Goal: Check status: Check status

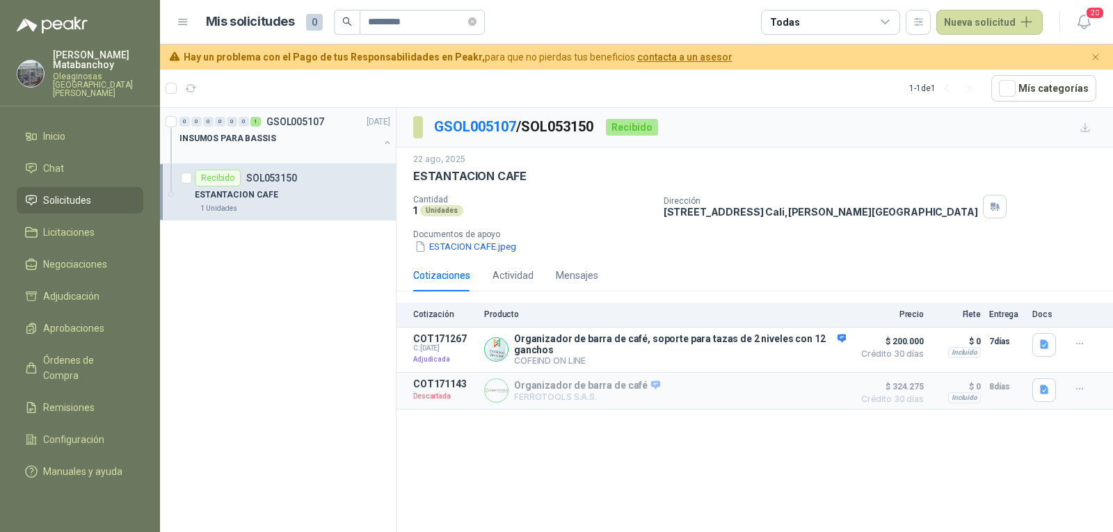
click at [327, 147] on div at bounding box center [279, 152] width 200 height 11
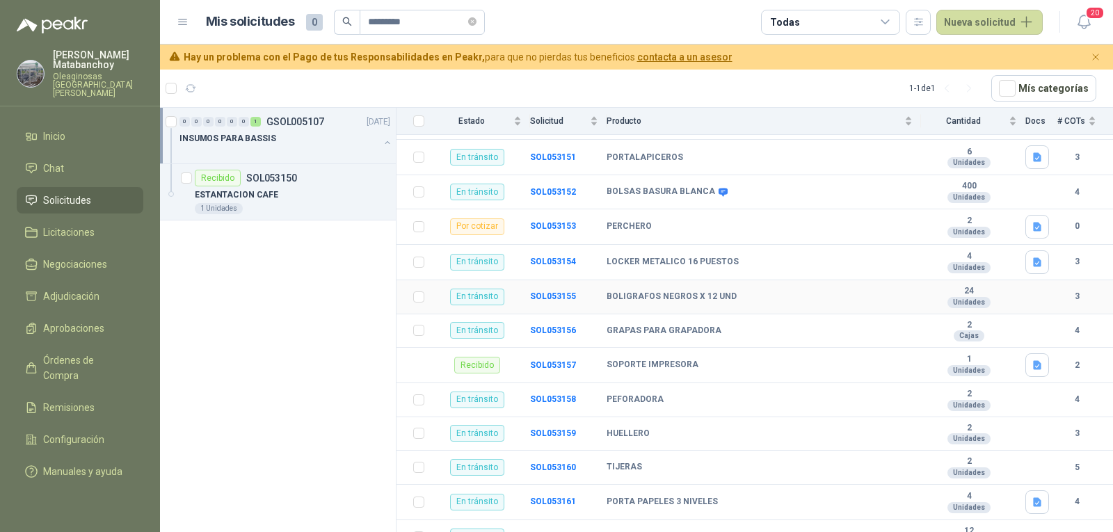
scroll to position [487, 0]
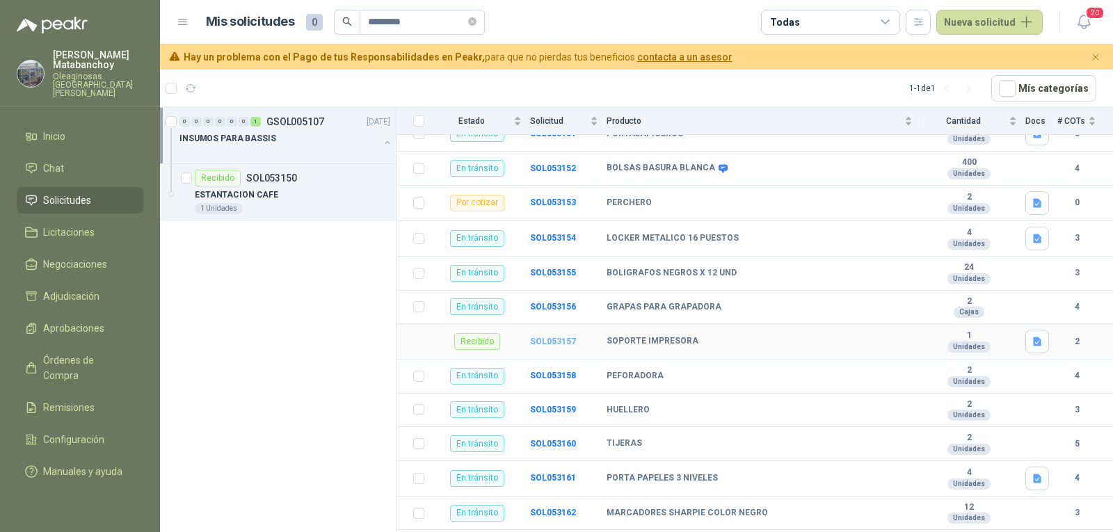
click at [552, 337] on b "SOL053157" at bounding box center [553, 342] width 46 height 10
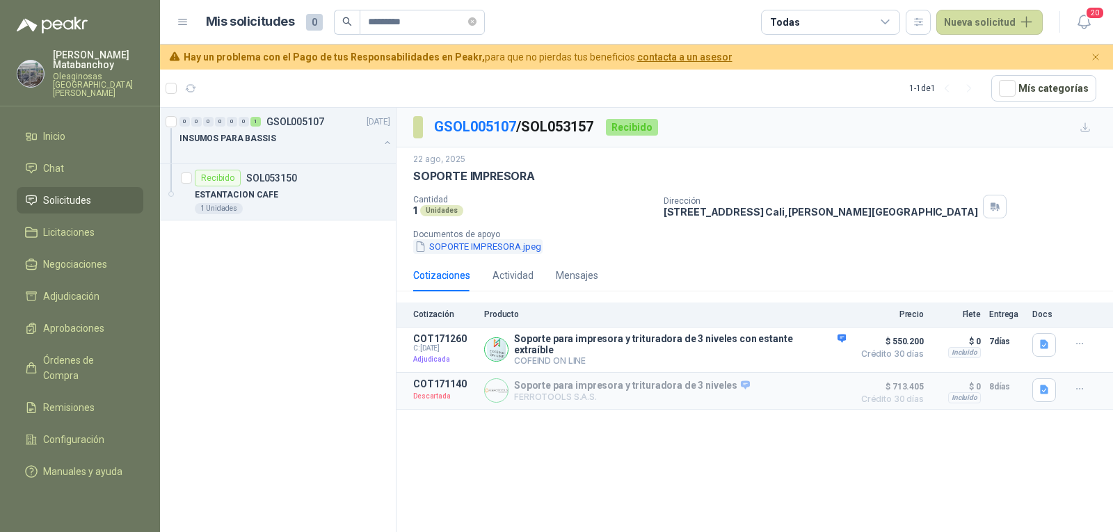
click at [443, 249] on button "SOPORTE IMPRESORA.jpeg" at bounding box center [477, 246] width 129 height 15
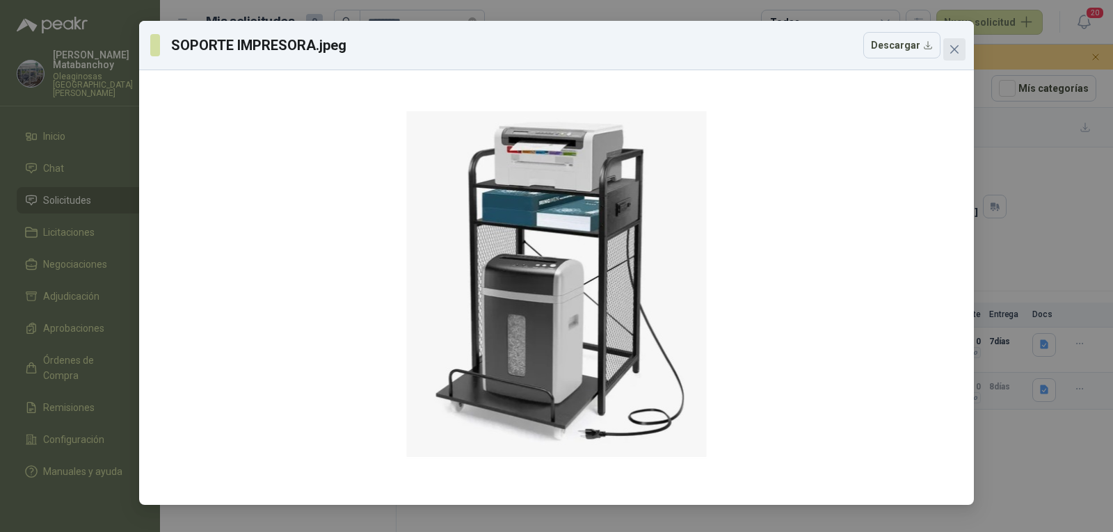
click at [952, 51] on icon "close" at bounding box center [954, 49] width 11 height 11
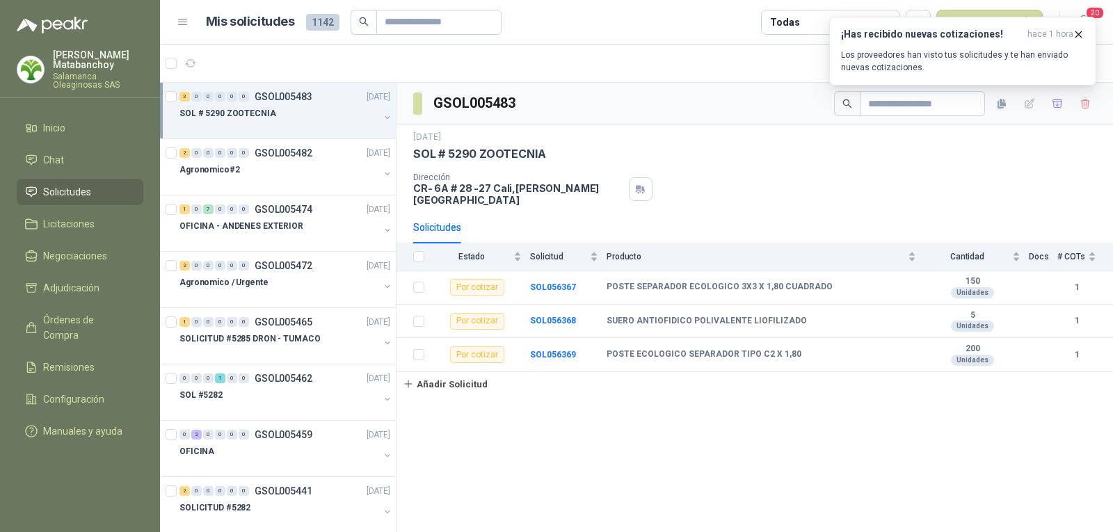
scroll to position [1589, 0]
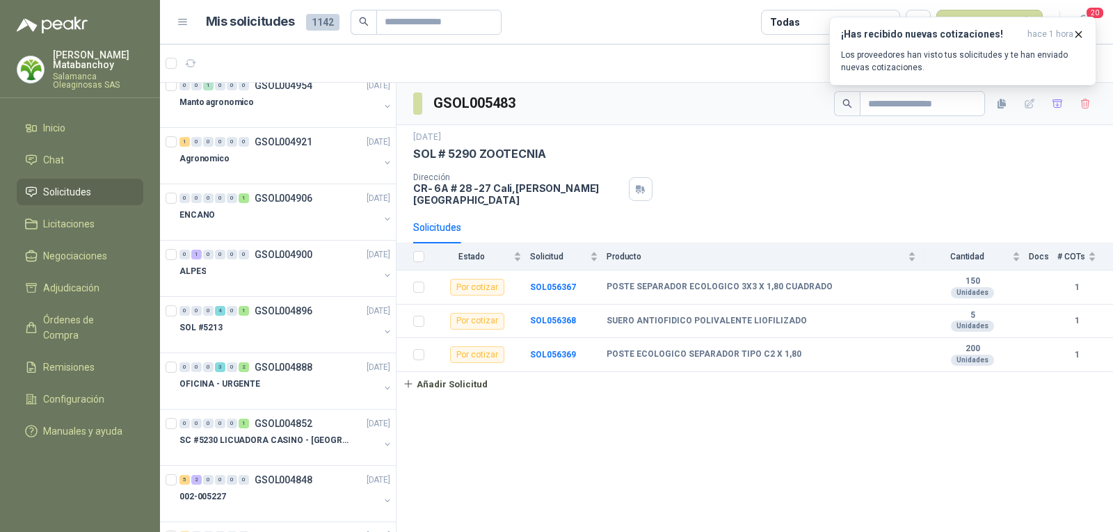
click at [86, 65] on p "[PERSON_NAME]" at bounding box center [98, 59] width 90 height 19
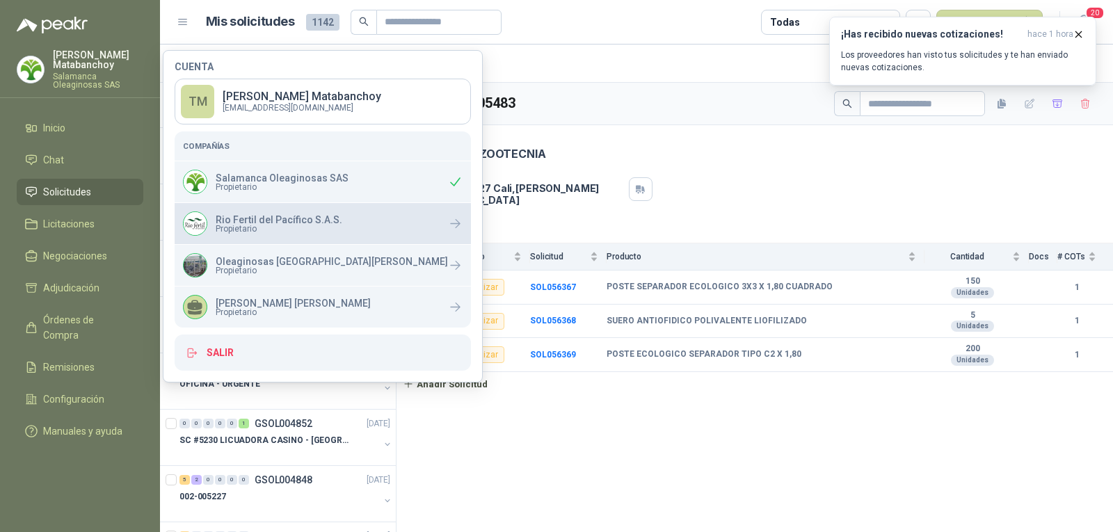
click at [289, 220] on p "Rio Fertil del Pacífico S.A.S." at bounding box center [279, 220] width 127 height 10
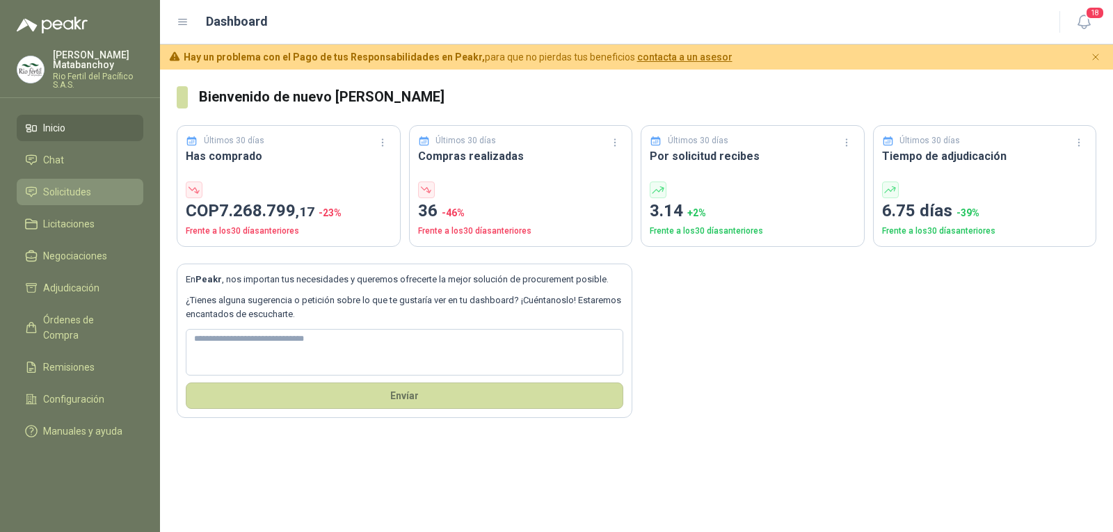
click at [82, 190] on span "Solicitudes" at bounding box center [67, 191] width 48 height 15
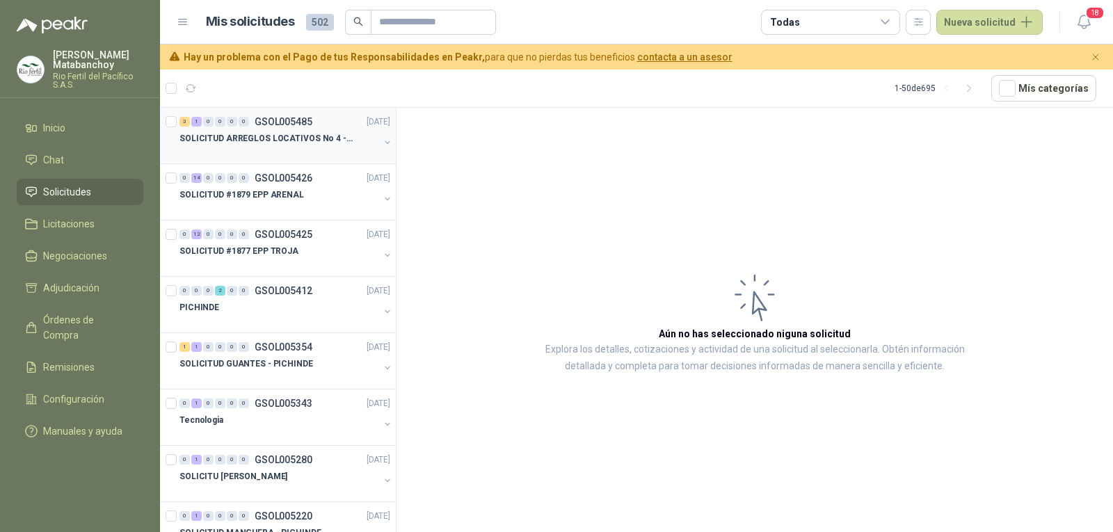
click at [288, 146] on div "SOLICITUD ARREGLOS LOCATIVOS No 4 - PICHINDE" at bounding box center [279, 138] width 200 height 17
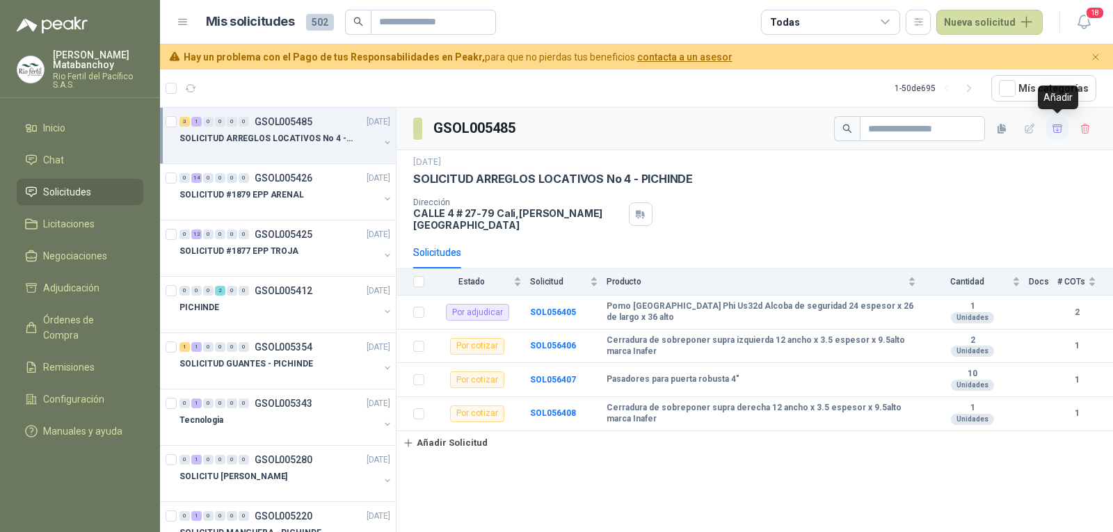
click at [1065, 124] on button "button" at bounding box center [1057, 129] width 22 height 22
click at [95, 277] on link "Adjudicación 4" at bounding box center [80, 288] width 127 height 26
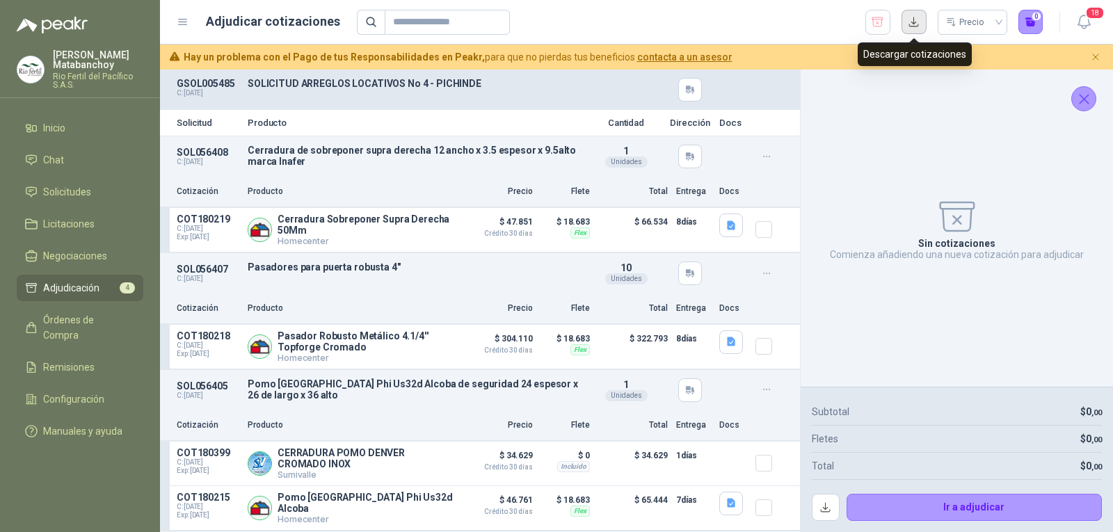
click at [920, 23] on button "button" at bounding box center [914, 22] width 25 height 25
click at [634, 28] on div "Precio 0" at bounding box center [700, 22] width 687 height 25
drag, startPoint x: 1111, startPoint y: 91, endPoint x: 1082, endPoint y: 102, distance: 31.0
click at [1096, 95] on div "Sin cotizaciones Comienza añadiendo una nueva cotización para adjudicar" at bounding box center [957, 228] width 312 height 317
click at [1077, 104] on icon "Cerrar" at bounding box center [1084, 98] width 17 height 17
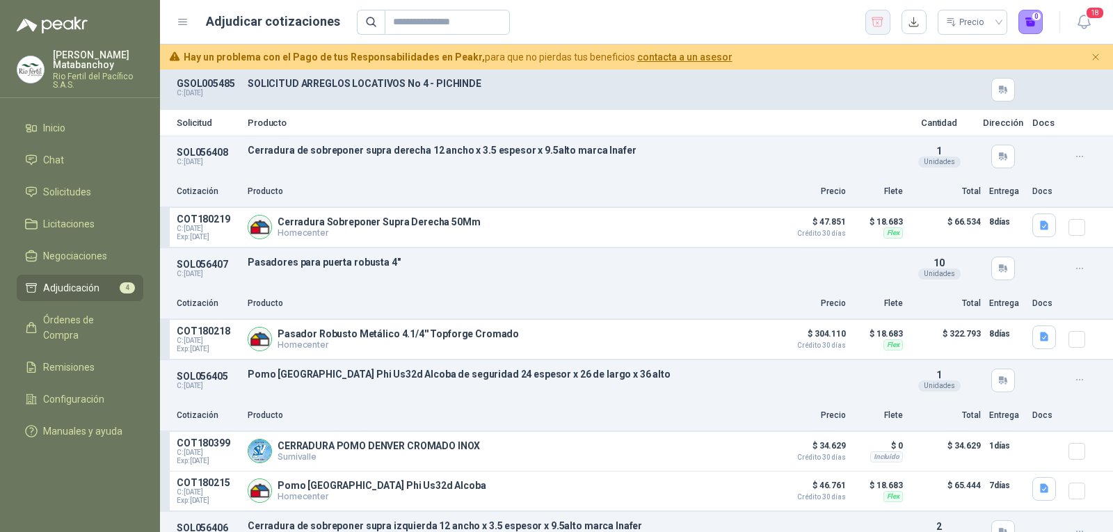
click at [869, 29] on button "button" at bounding box center [877, 22] width 25 height 25
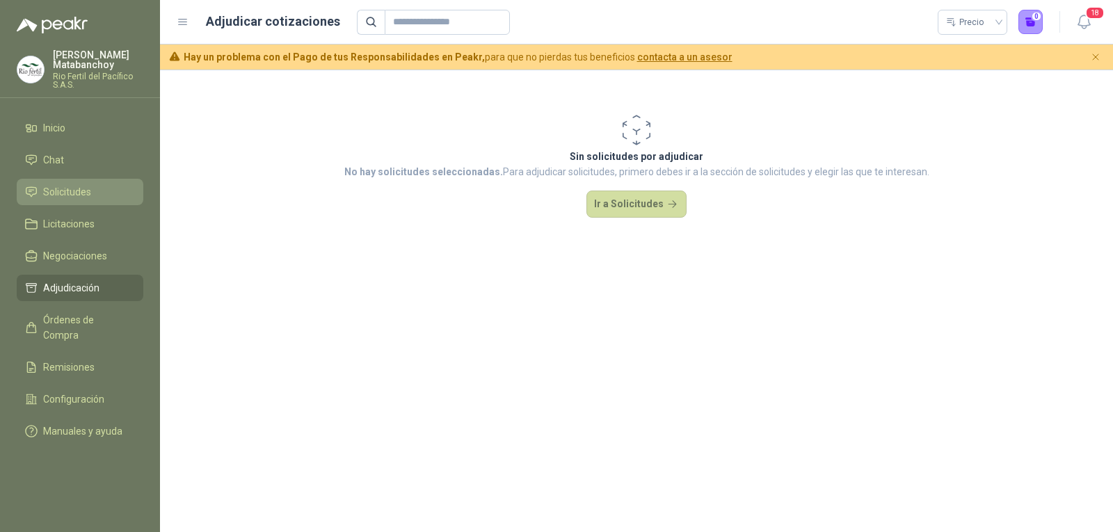
click at [67, 182] on link "Solicitudes" at bounding box center [80, 192] width 127 height 26
